Goal: Task Accomplishment & Management: Use online tool/utility

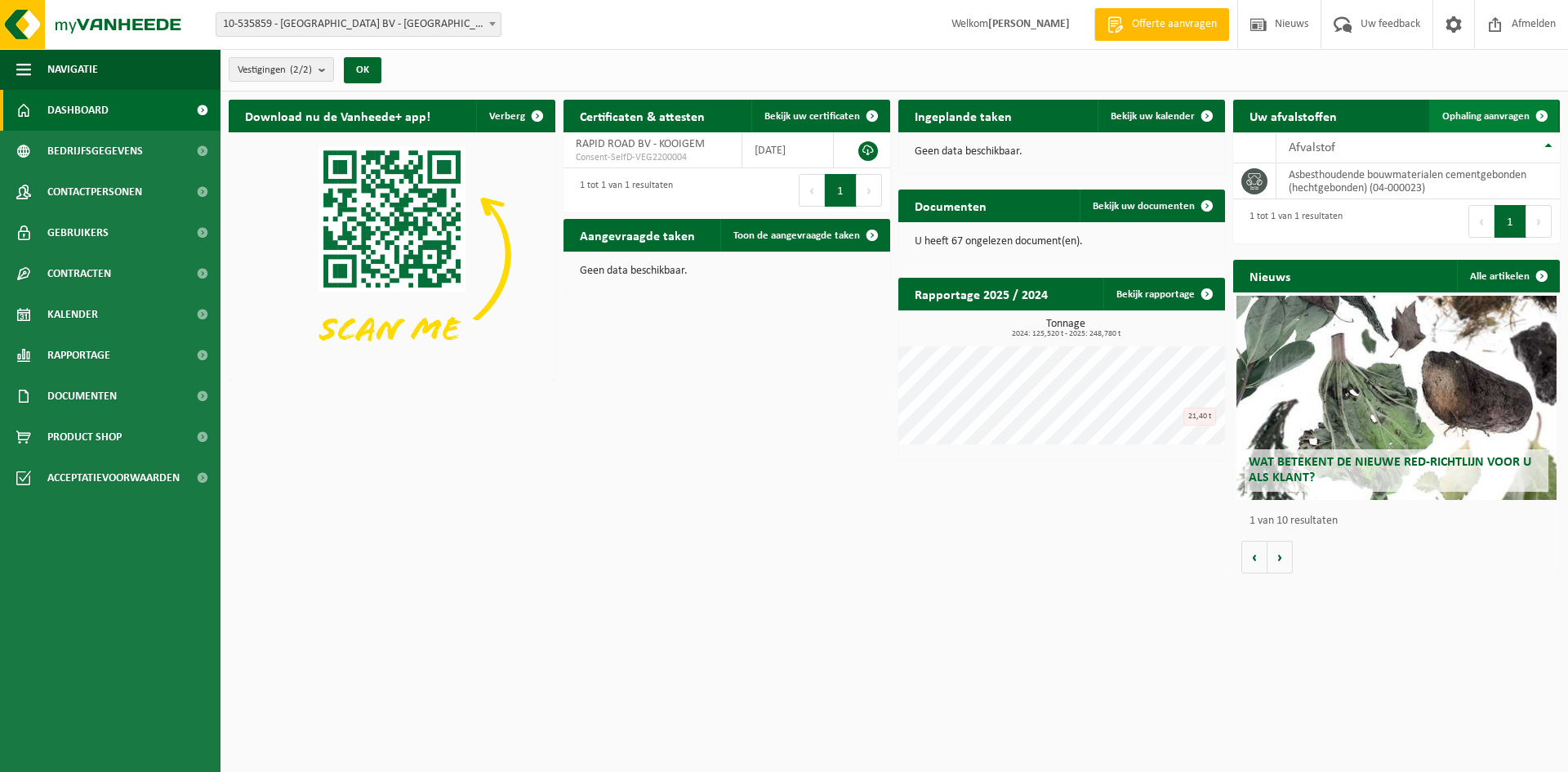
click at [1531, 117] on span at bounding box center [1542, 116] width 33 height 33
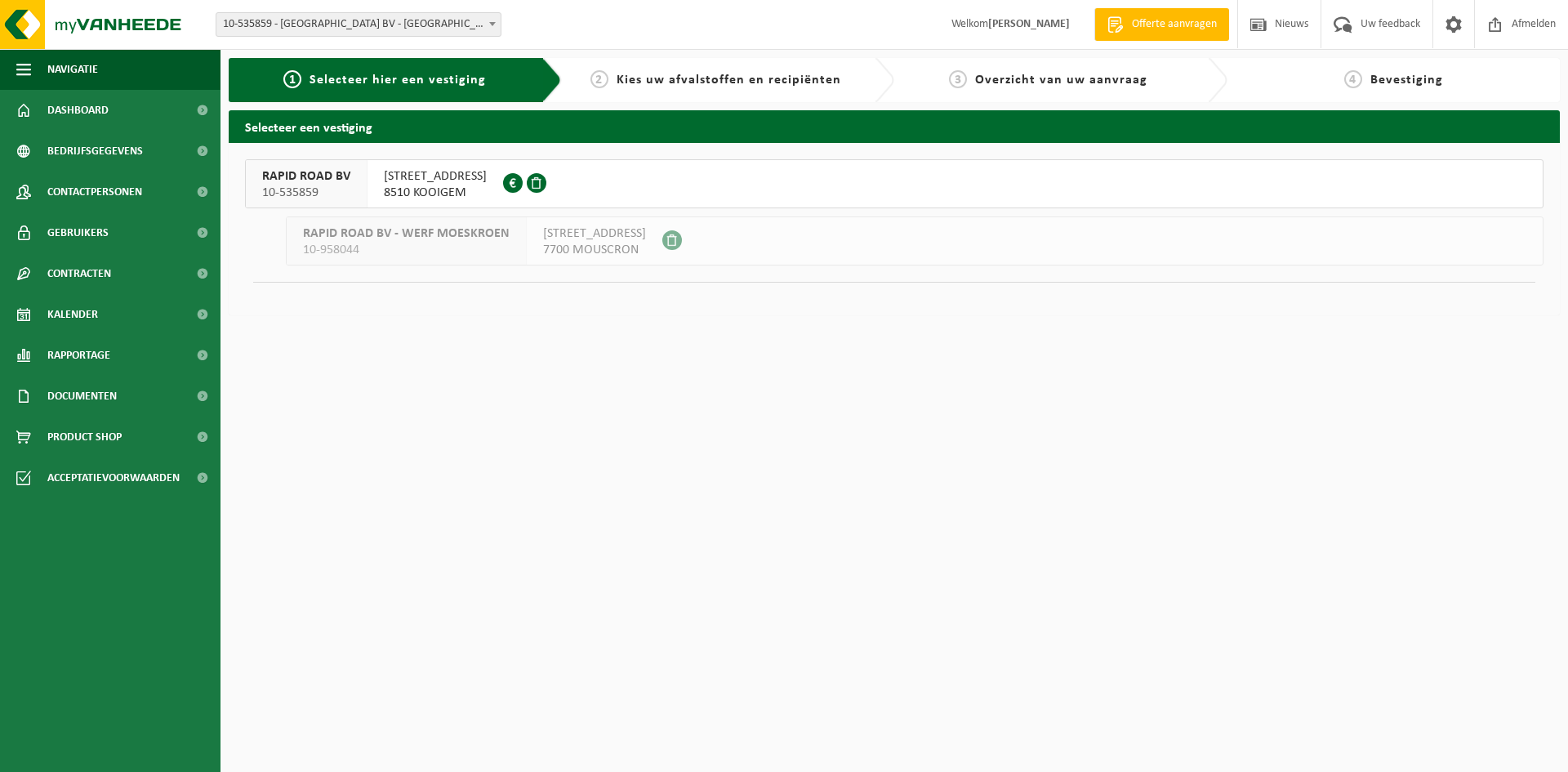
click at [433, 181] on span "[STREET_ADDRESS]" at bounding box center [434, 177] width 103 height 16
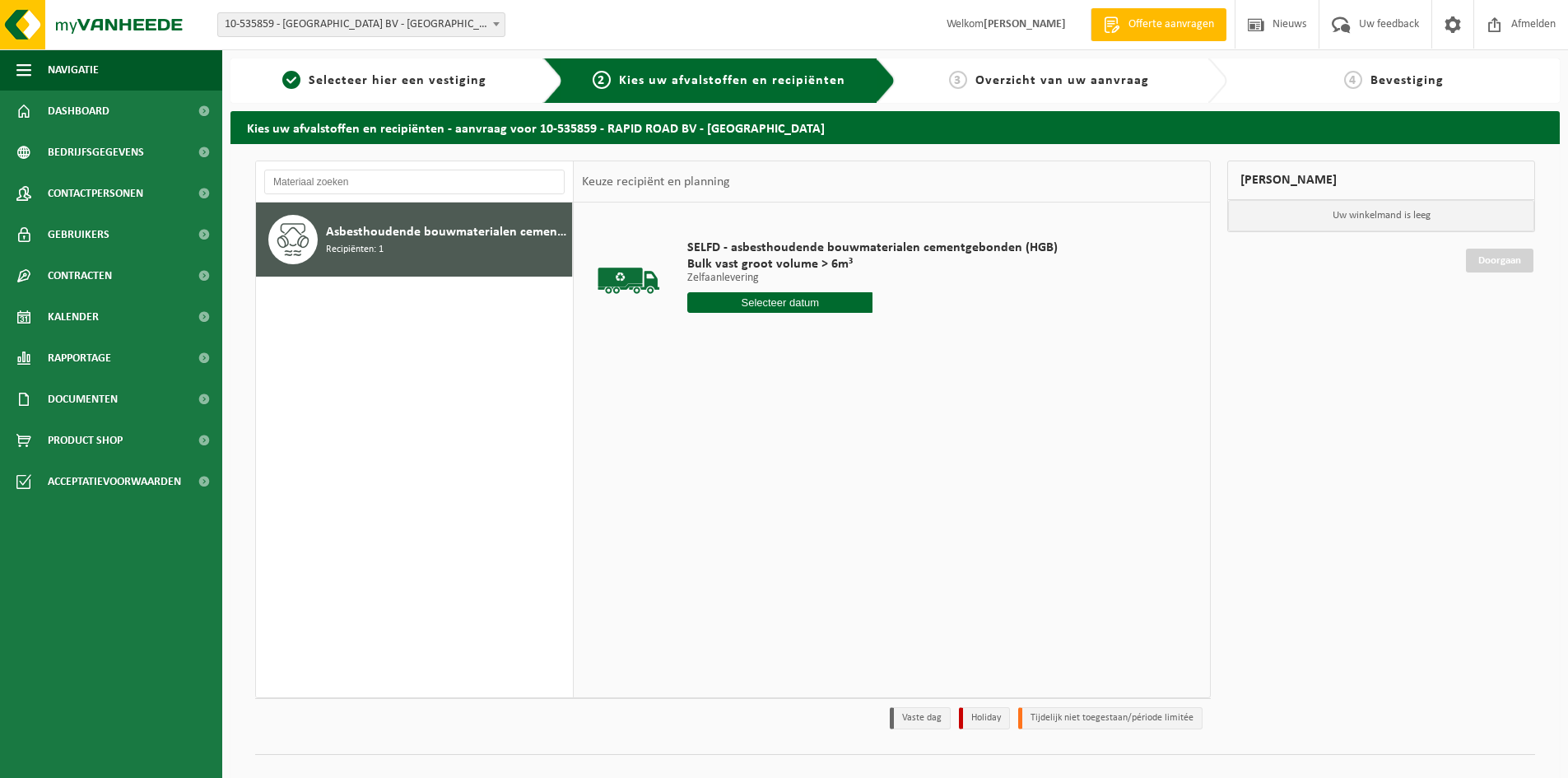
click at [788, 298] on input "text" at bounding box center [780, 302] width 185 height 21
click at [1307, 484] on div "Mijn winkelmand Uw winkelmand is leeg Doorgaan" at bounding box center [1380, 449] width 324 height 577
click at [773, 306] on input "text" at bounding box center [780, 302] width 185 height 21
click at [736, 510] on div "30" at bounding box center [731, 500] width 29 height 26
type input "Van [DATE]"
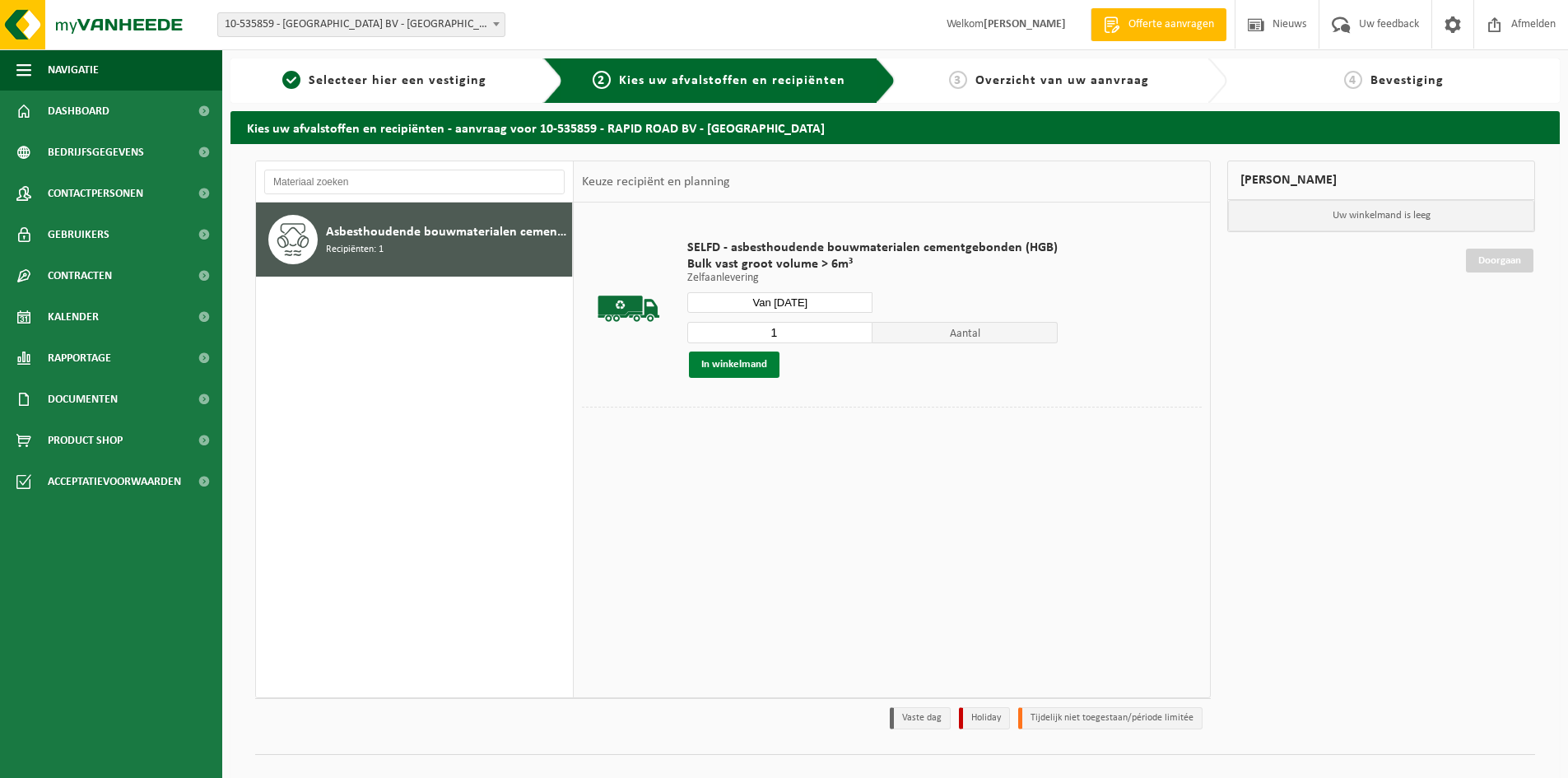
click at [728, 361] on button "In winkelmand" at bounding box center [734, 364] width 91 height 26
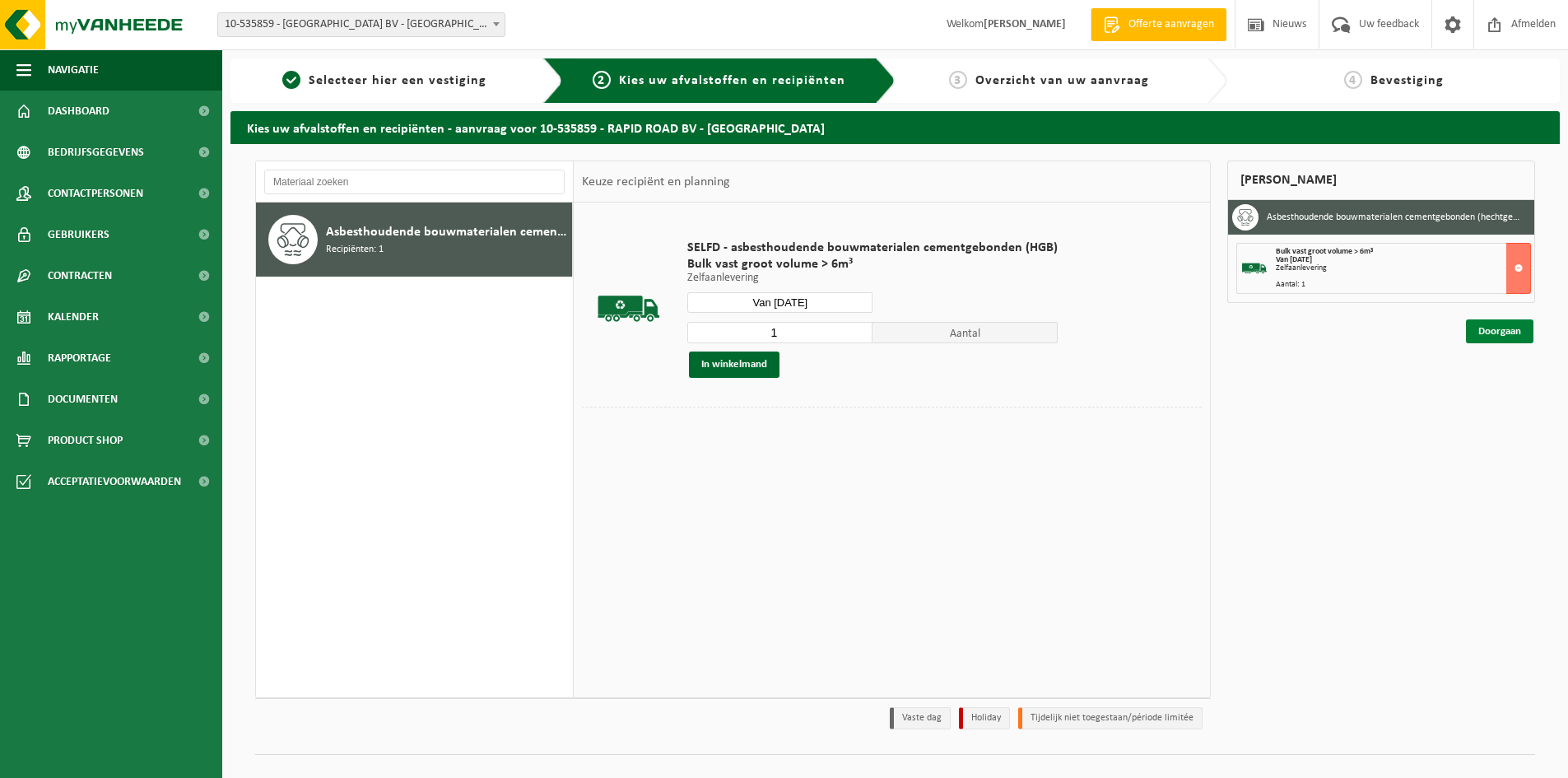
click at [1504, 333] on link "Doorgaan" at bounding box center [1499, 331] width 67 height 24
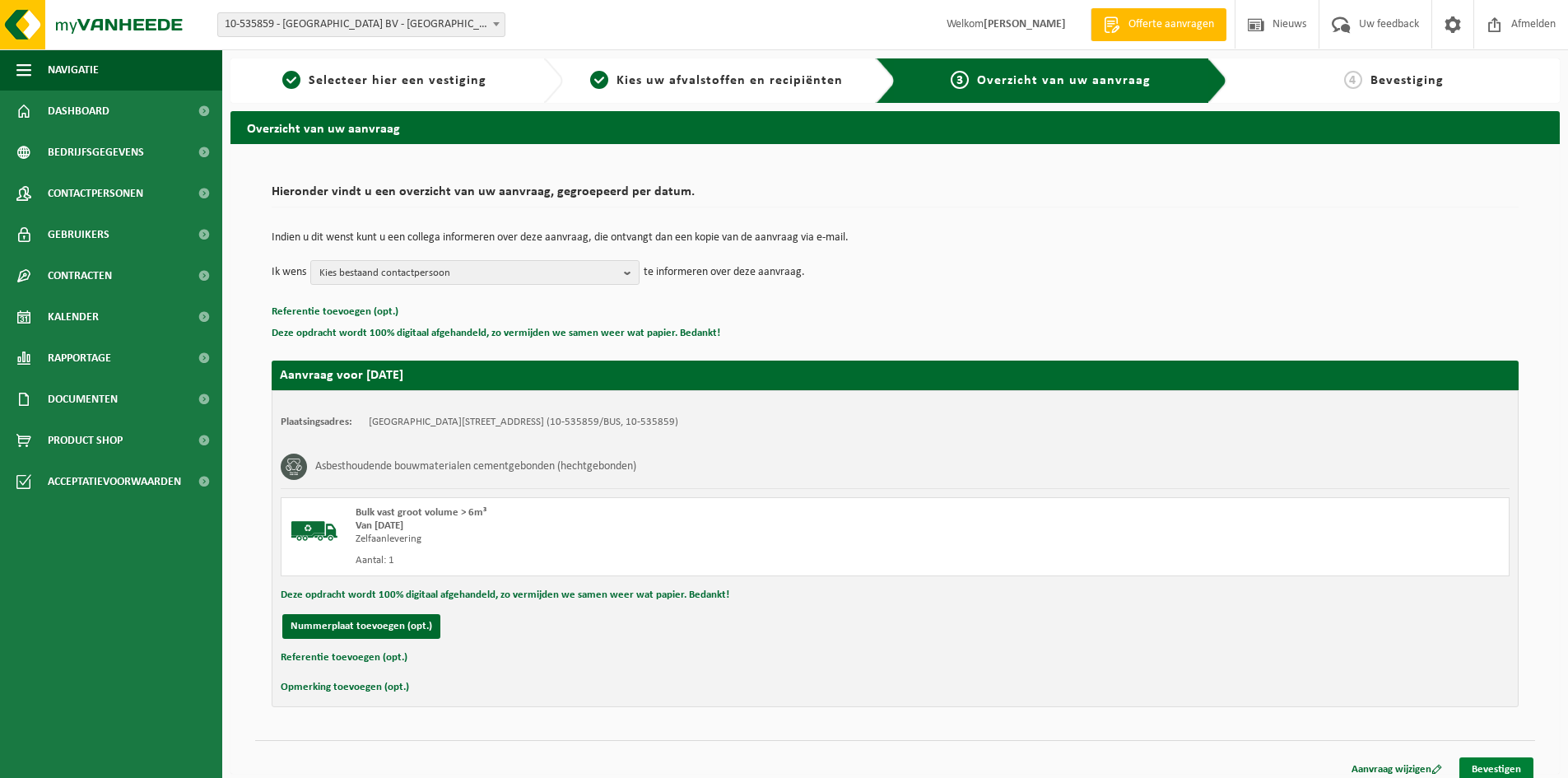
click at [1487, 758] on link "Bevestigen" at bounding box center [1496, 769] width 74 height 24
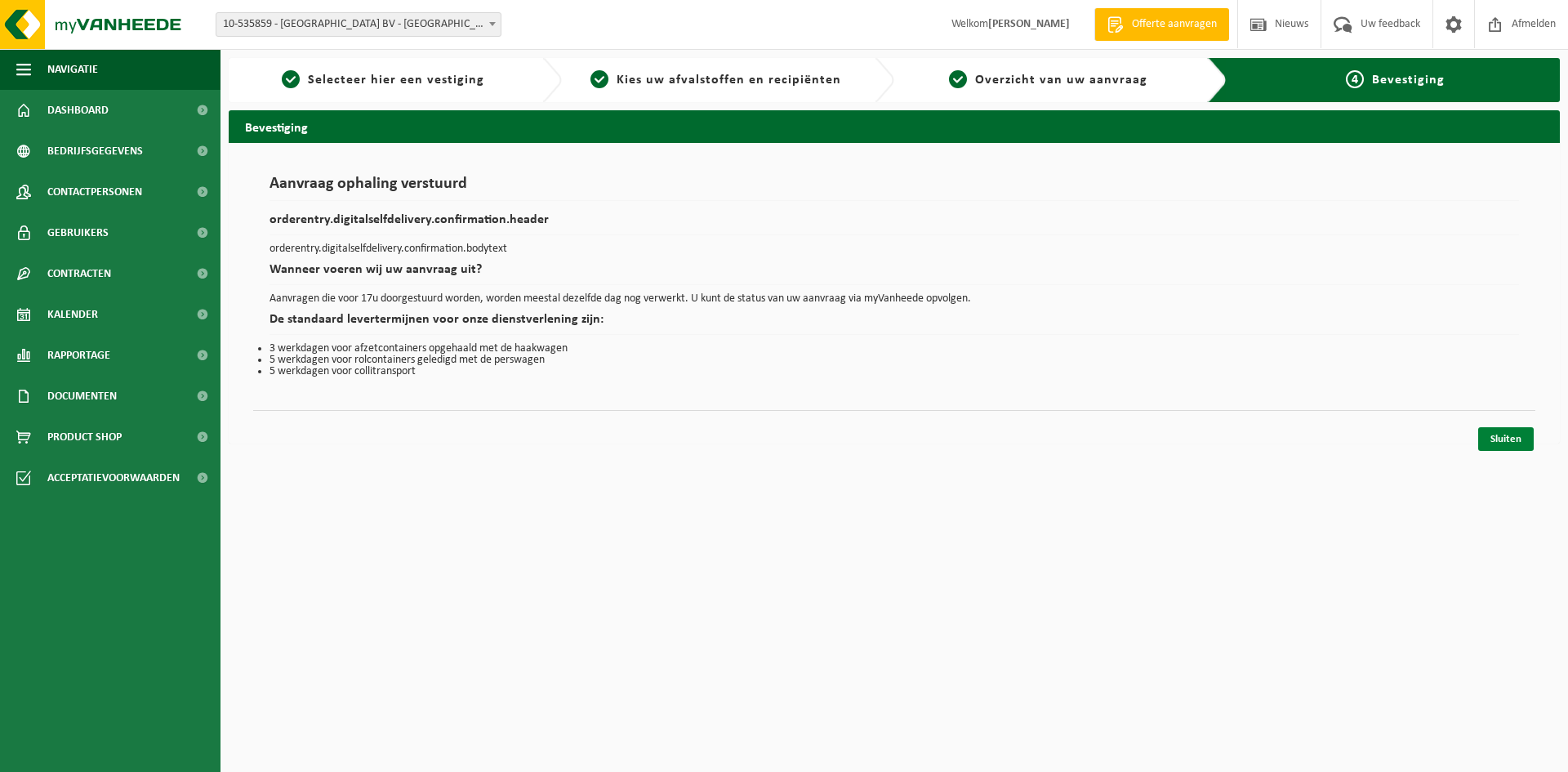
click at [1506, 449] on link "Sluiten" at bounding box center [1506, 439] width 55 height 24
